Goal: Information Seeking & Learning: Learn about a topic

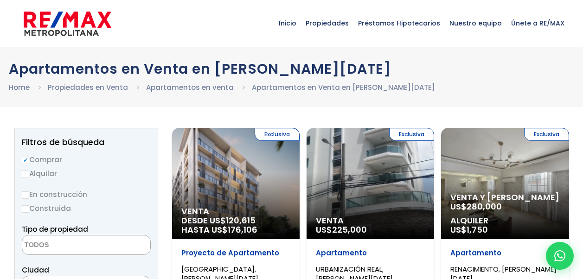
select select
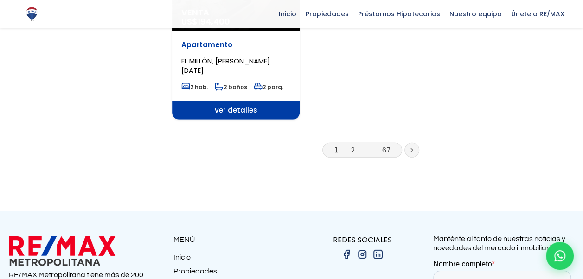
scroll to position [1298, 0]
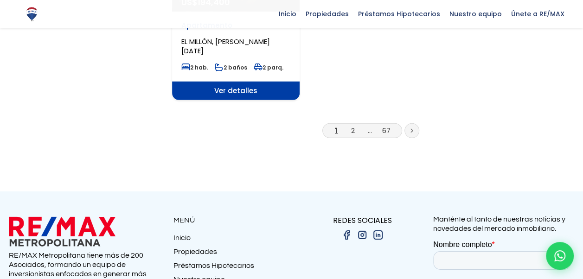
click at [356, 125] on li "2" at bounding box center [352, 131] width 15 height 12
click at [352, 126] on link "2" at bounding box center [353, 131] width 4 height 10
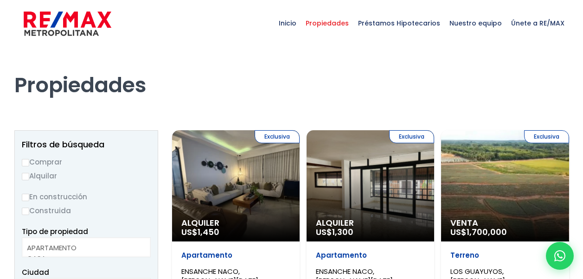
select select
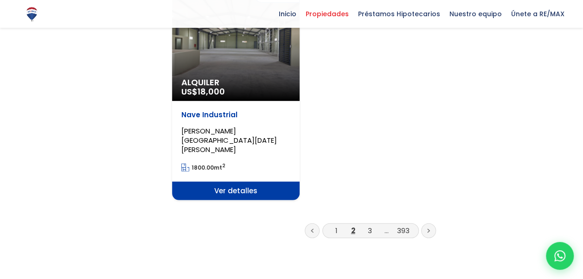
scroll to position [1298, 0]
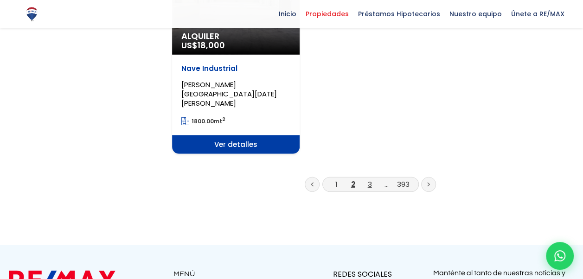
click at [368, 179] on link "3" at bounding box center [370, 184] width 4 height 10
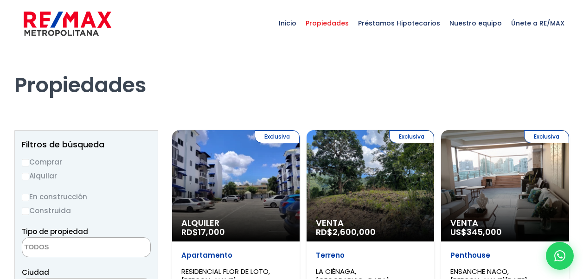
select select
click at [53, 168] on div "Comprar Alquilar" at bounding box center [86, 168] width 129 height 25
click at [54, 161] on label "Comprar" at bounding box center [86, 162] width 129 height 12
click at [29, 161] on input "Comprar" at bounding box center [25, 162] width 7 height 7
radio input "true"
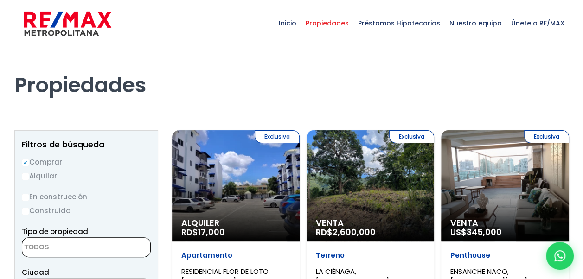
click at [97, 238] on textarea "Search" at bounding box center [67, 248] width 90 height 20
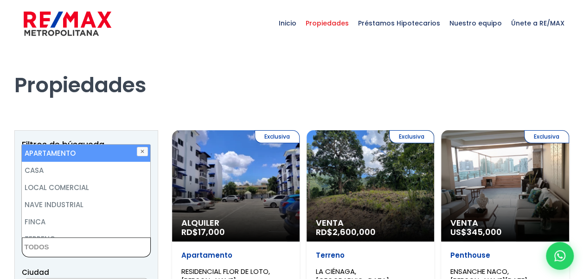
click at [75, 153] on li "APARTAMENTO" at bounding box center [86, 153] width 128 height 17
select select "apartment"
click at [107, 157] on li "APARTAMENTO" at bounding box center [86, 153] width 128 height 17
select select
